Goal: Information Seeking & Learning: Learn about a topic

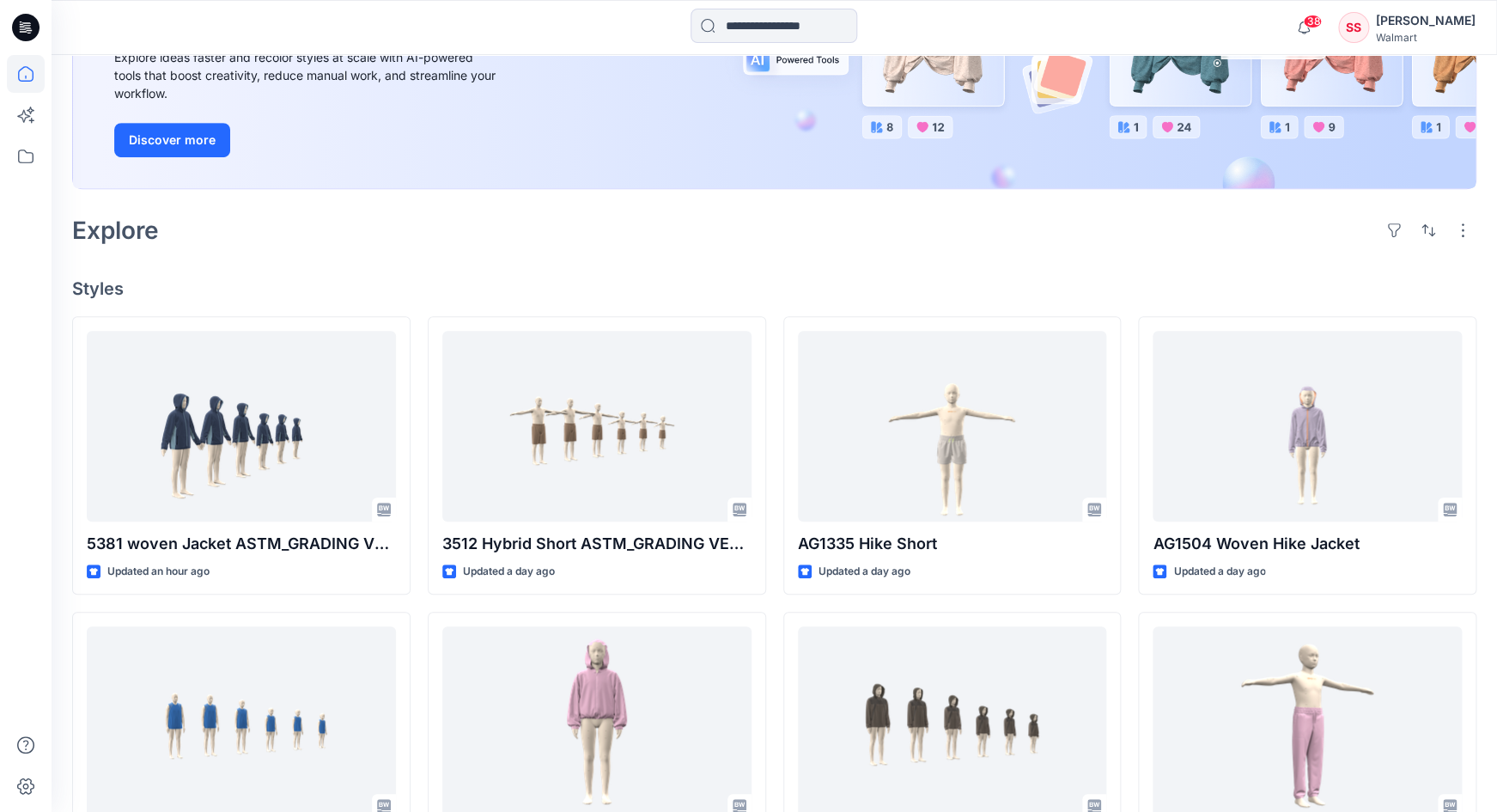
scroll to position [279, 0]
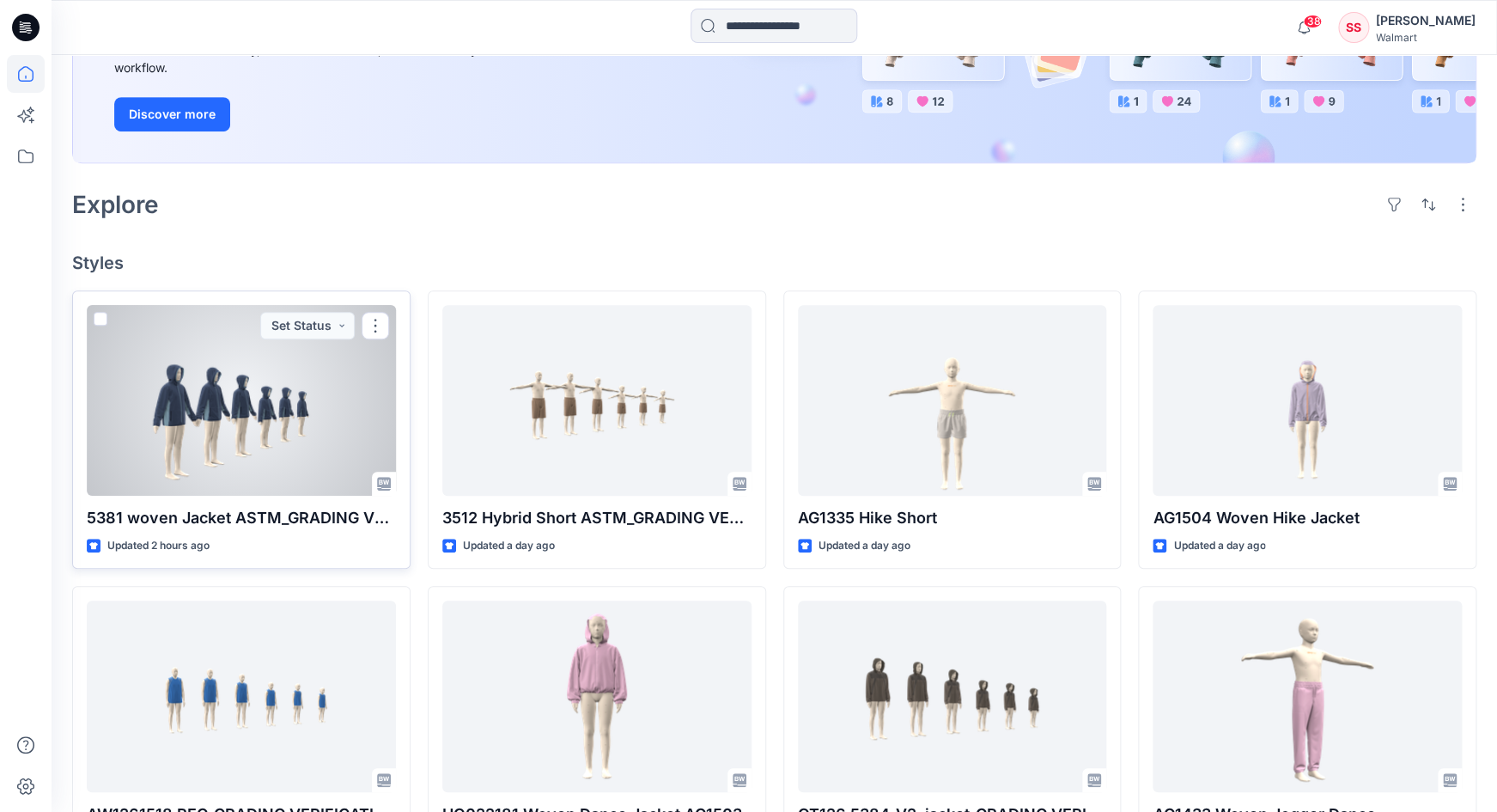
click at [268, 363] on div at bounding box center [241, 400] width 310 height 191
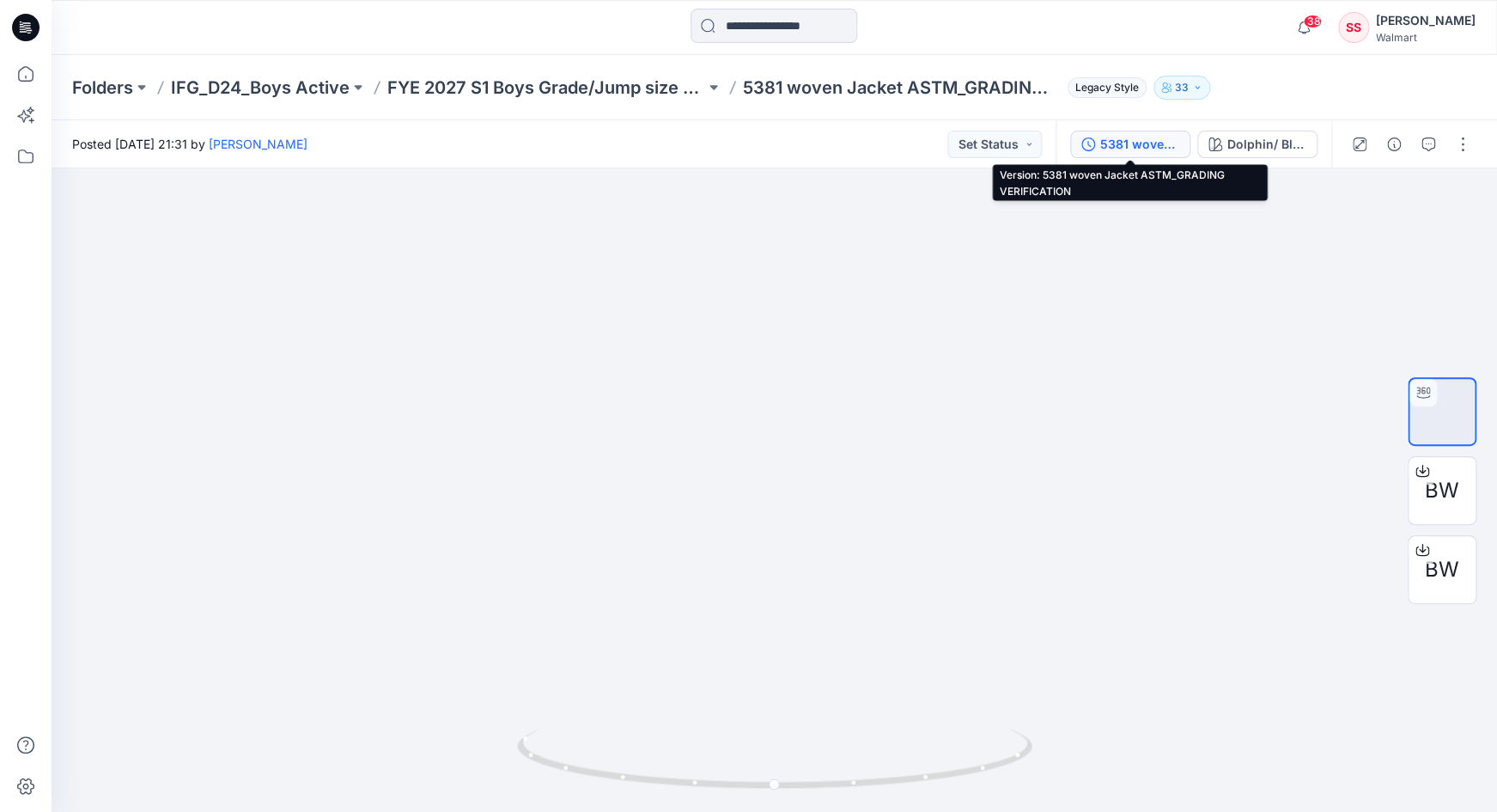
click at [1148, 140] on div "5381 woven Jacket ASTM_GRADING VERIFICATION" at bounding box center [1139, 144] width 79 height 19
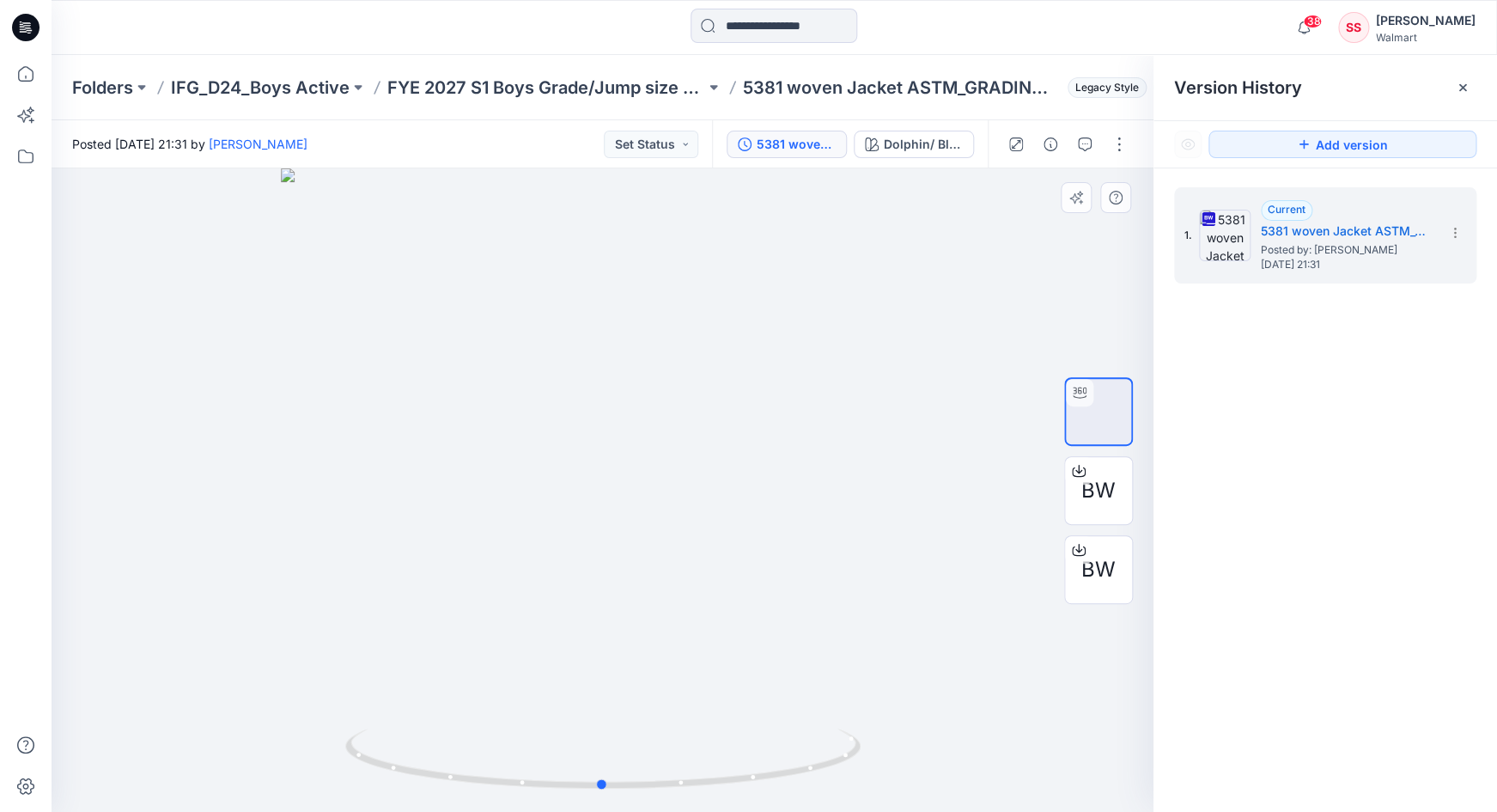
click at [929, 205] on div at bounding box center [602, 489] width 1102 height 643
click at [932, 142] on div "Dolphin/ Blue Presence" at bounding box center [922, 144] width 79 height 19
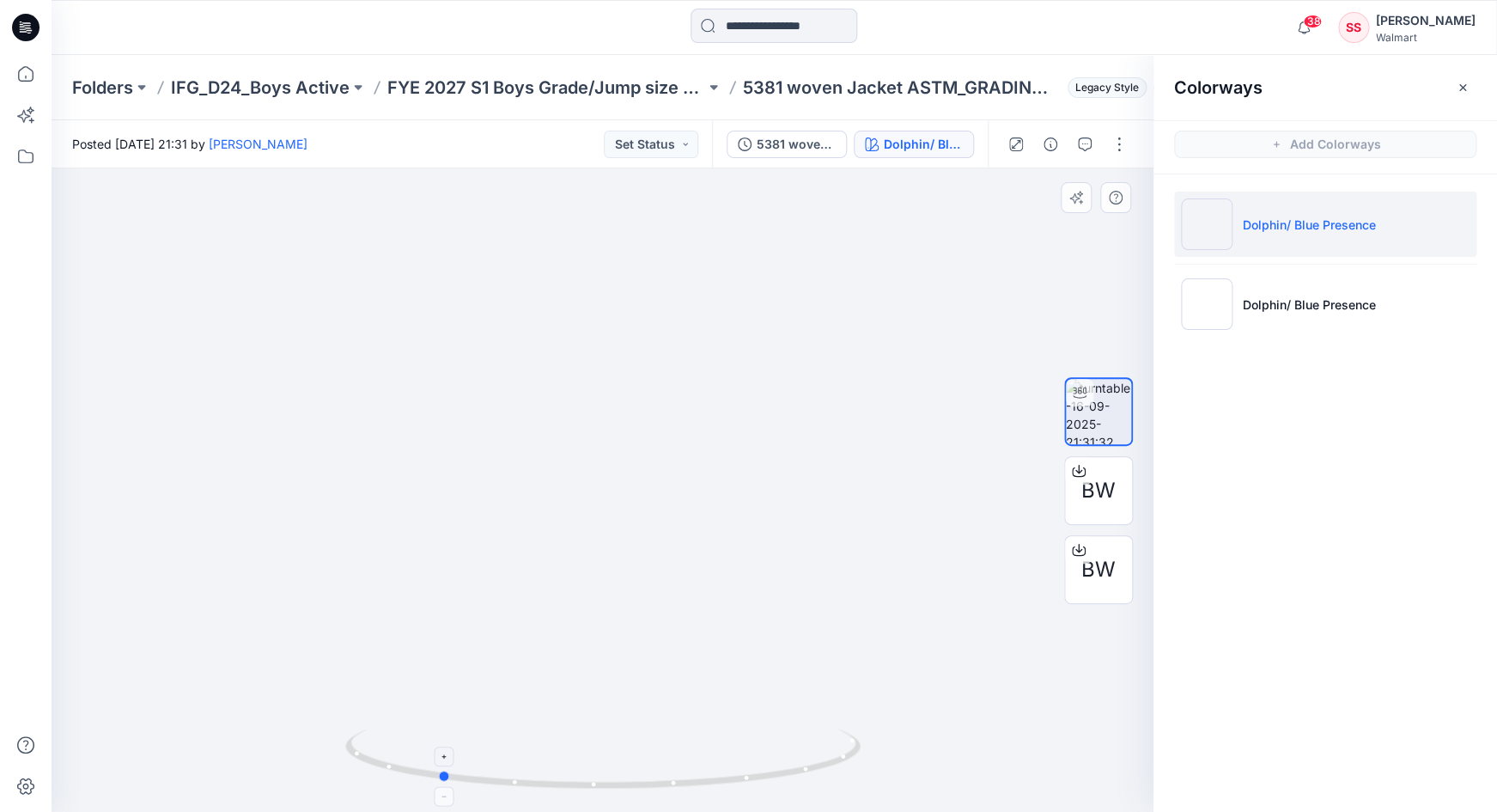
drag, startPoint x: 843, startPoint y: 766, endPoint x: 678, endPoint y: 730, distance: 168.9
click at [678, 730] on icon at bounding box center [605, 761] width 520 height 65
drag, startPoint x: 477, startPoint y: 782, endPoint x: 480, endPoint y: 725, distance: 57.1
click at [480, 725] on div at bounding box center [602, 489] width 1102 height 643
